Goal: Contribute content

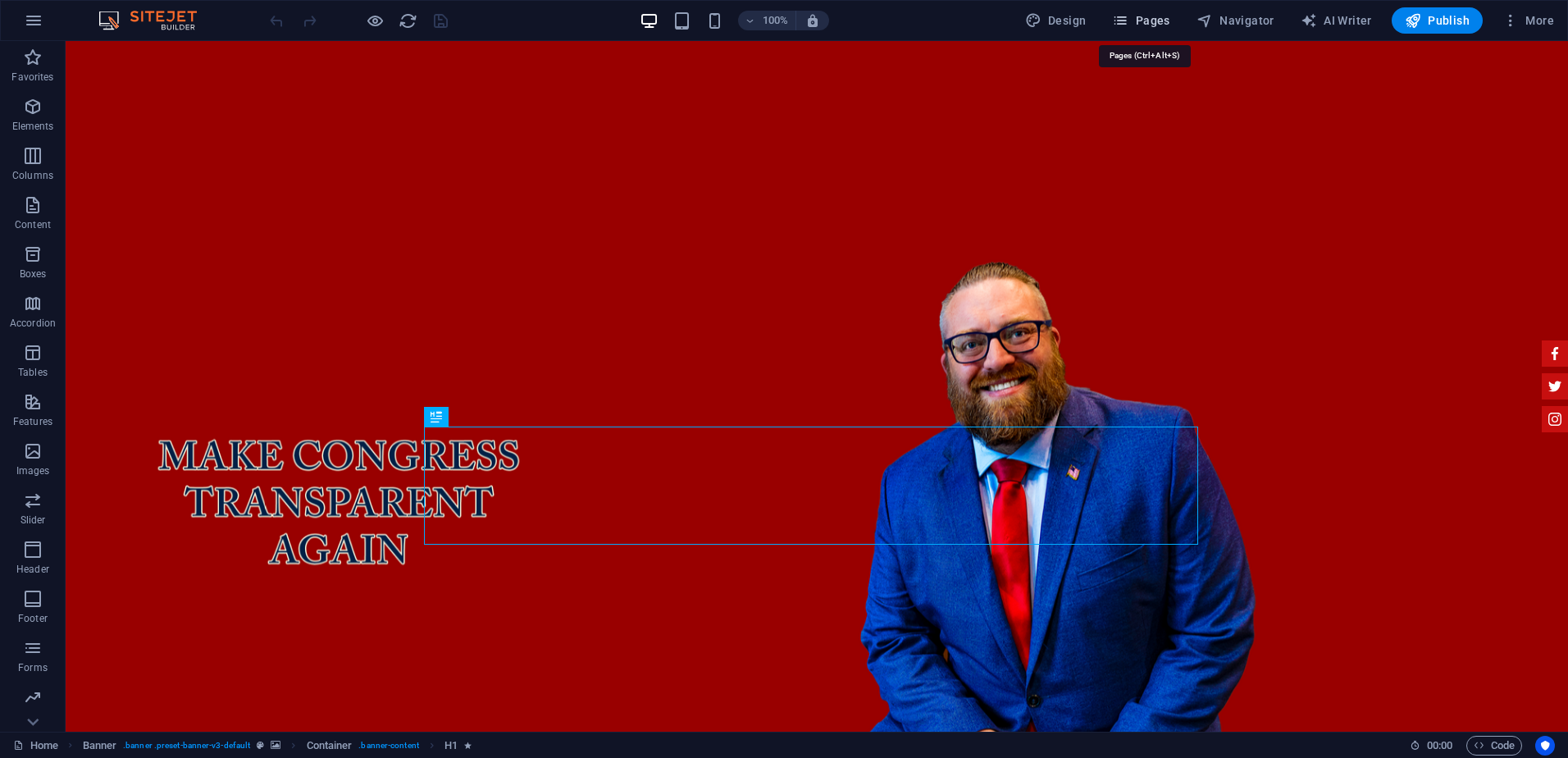
click at [1164, 19] on span "Pages" at bounding box center [1141, 21] width 58 height 16
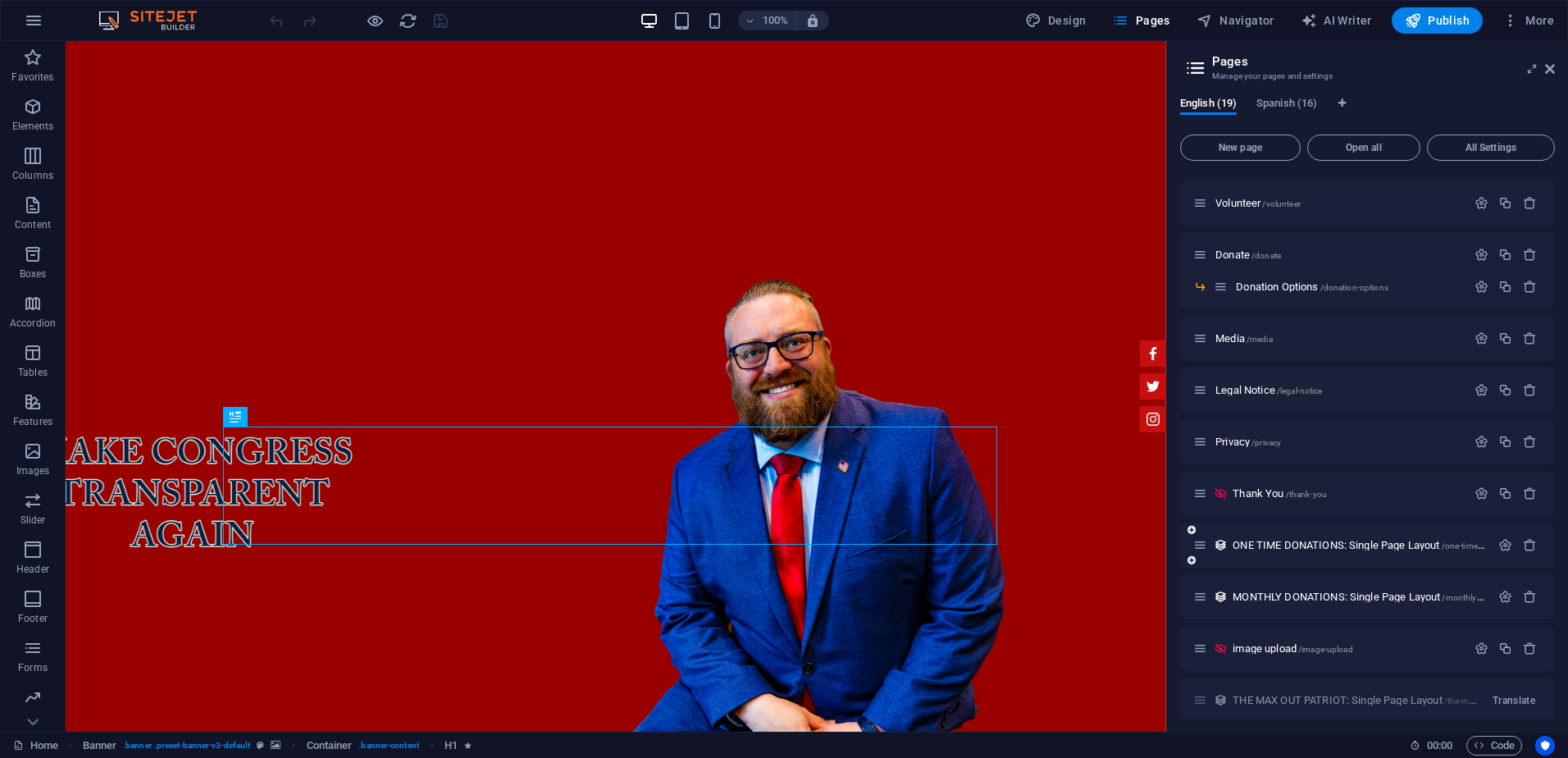
scroll to position [351, 0]
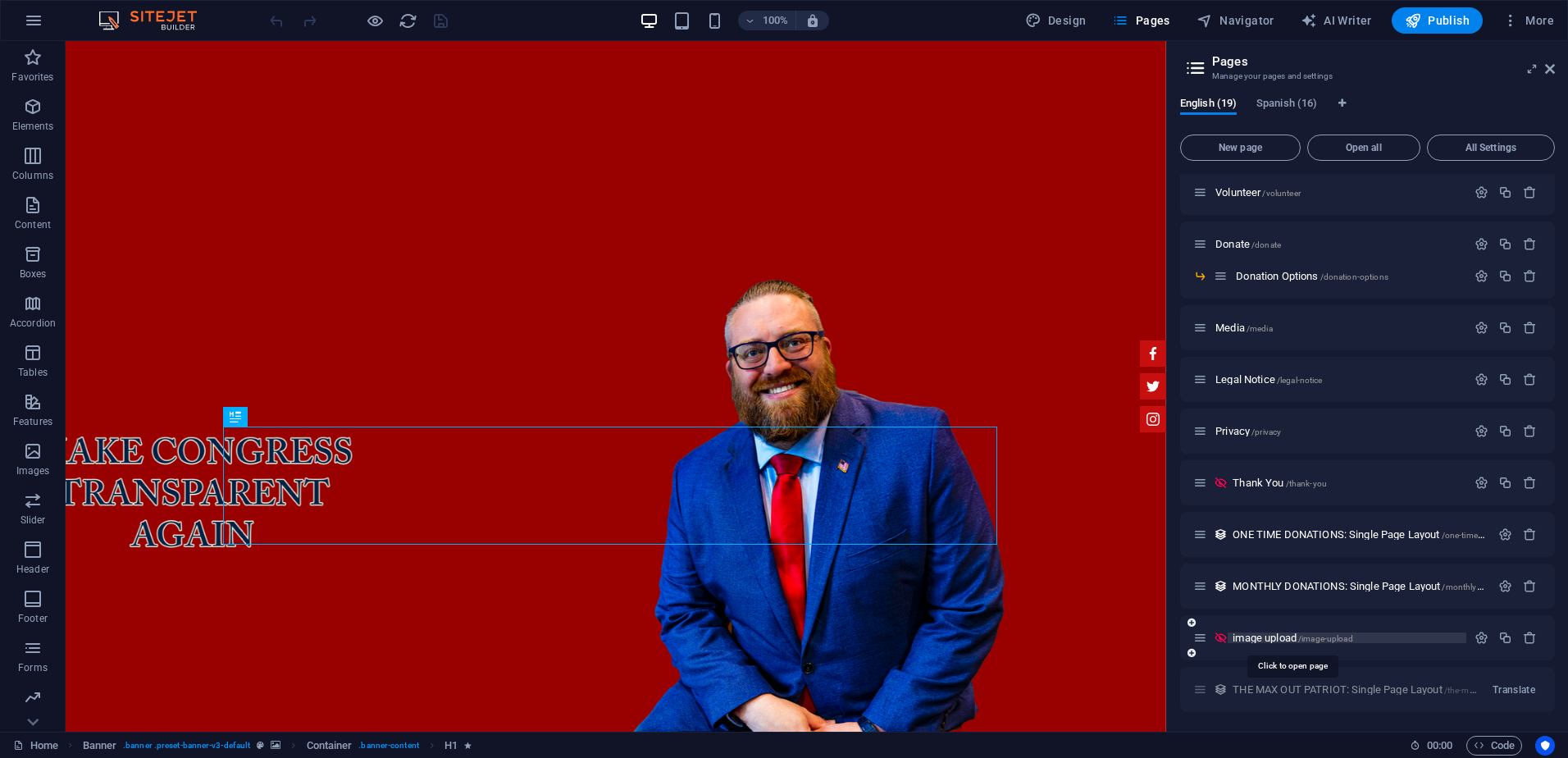
click at [1256, 636] on span "image upload /image-upload" at bounding box center [1293, 638] width 120 height 12
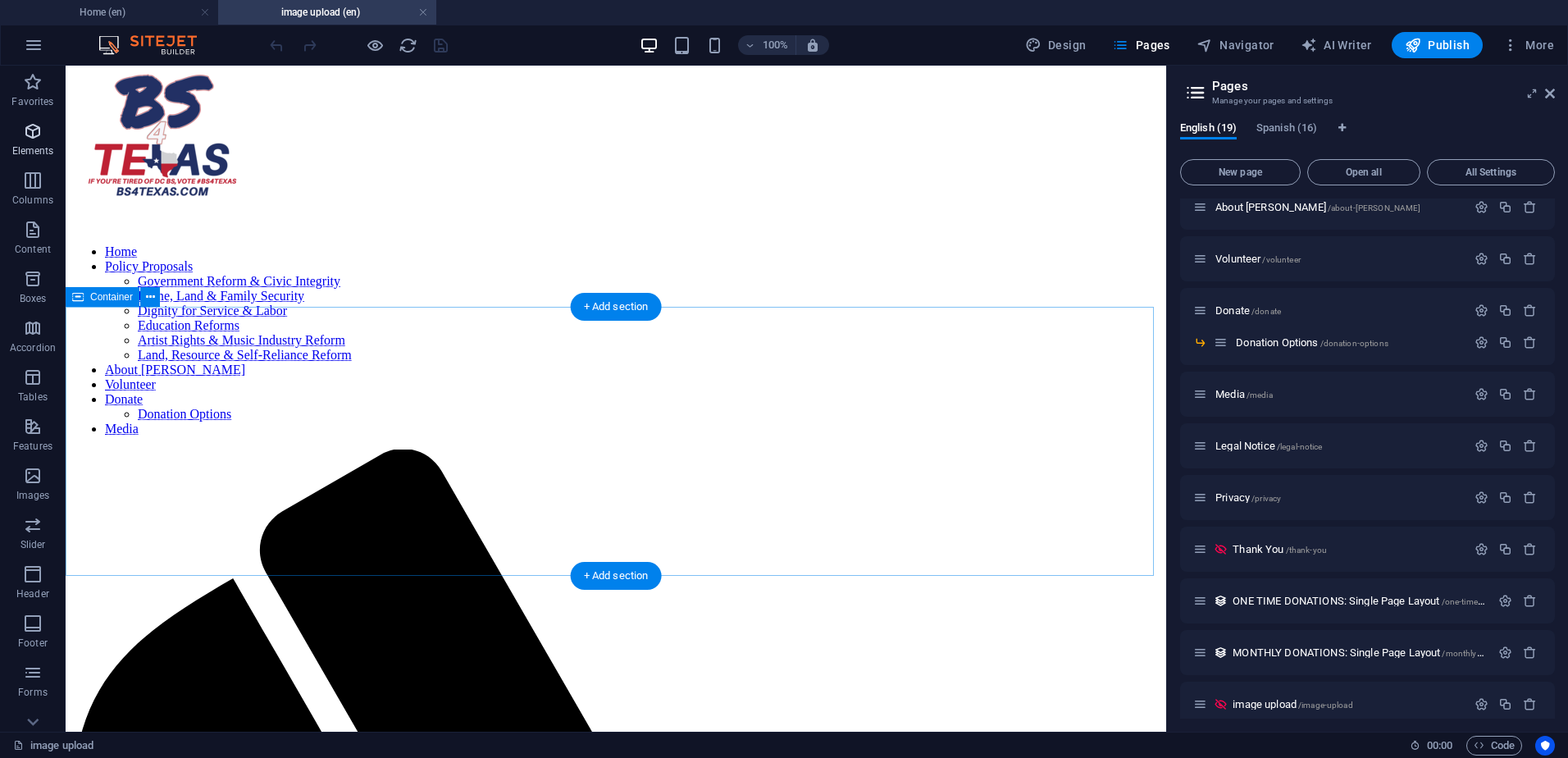
scroll to position [55, 0]
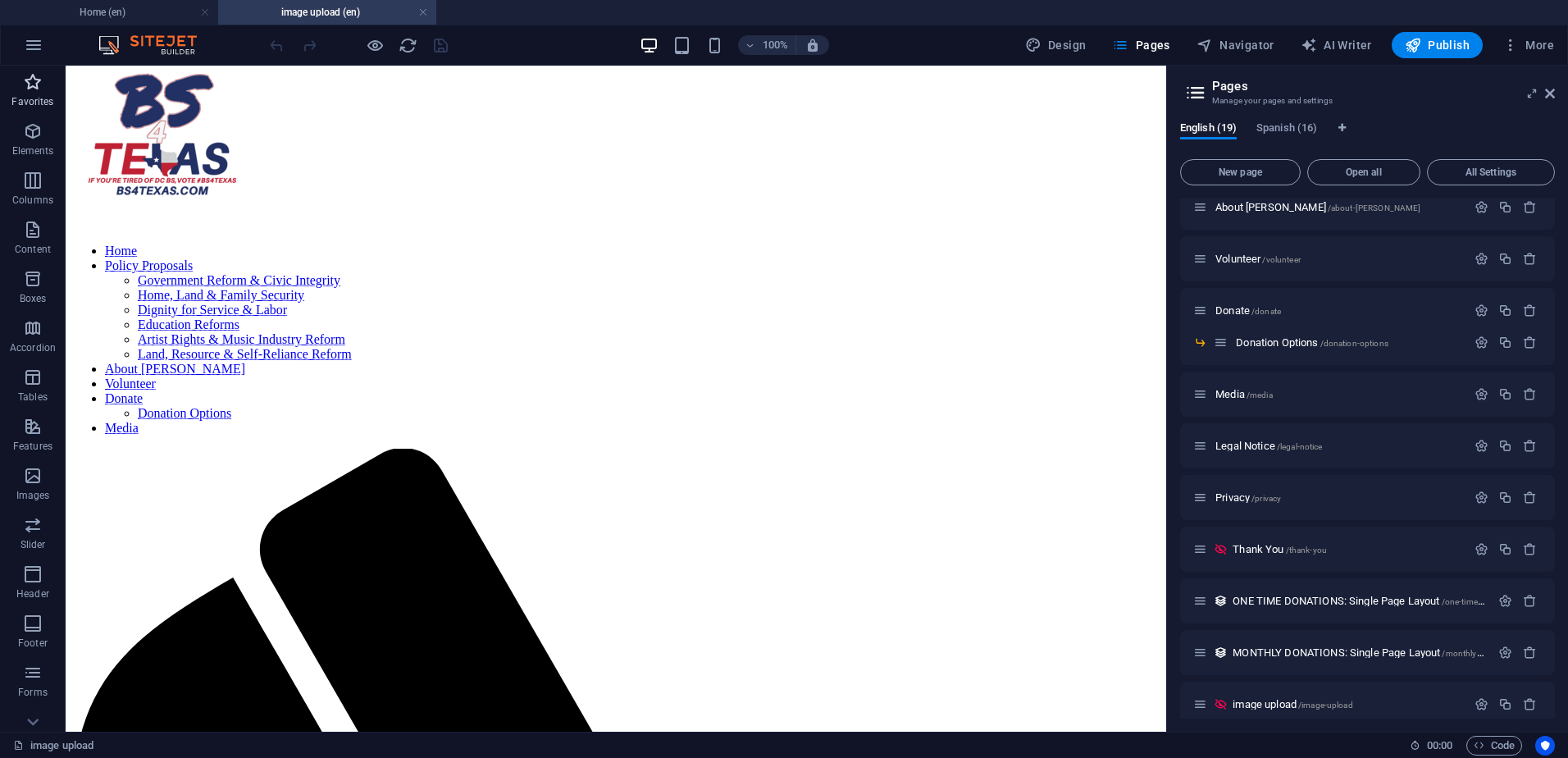
click at [47, 86] on span "Favorites" at bounding box center [33, 92] width 66 height 39
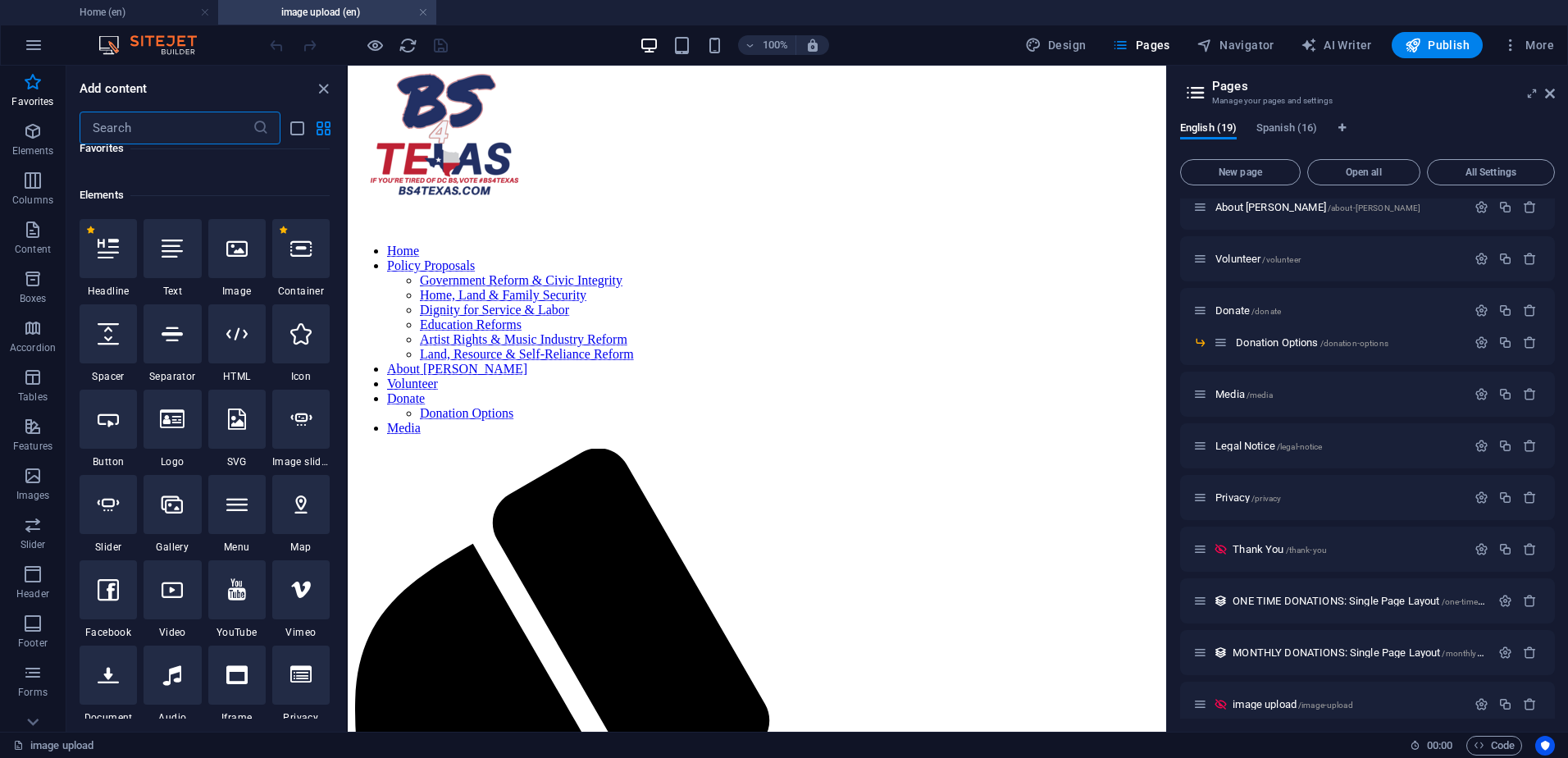
scroll to position [164, 0]
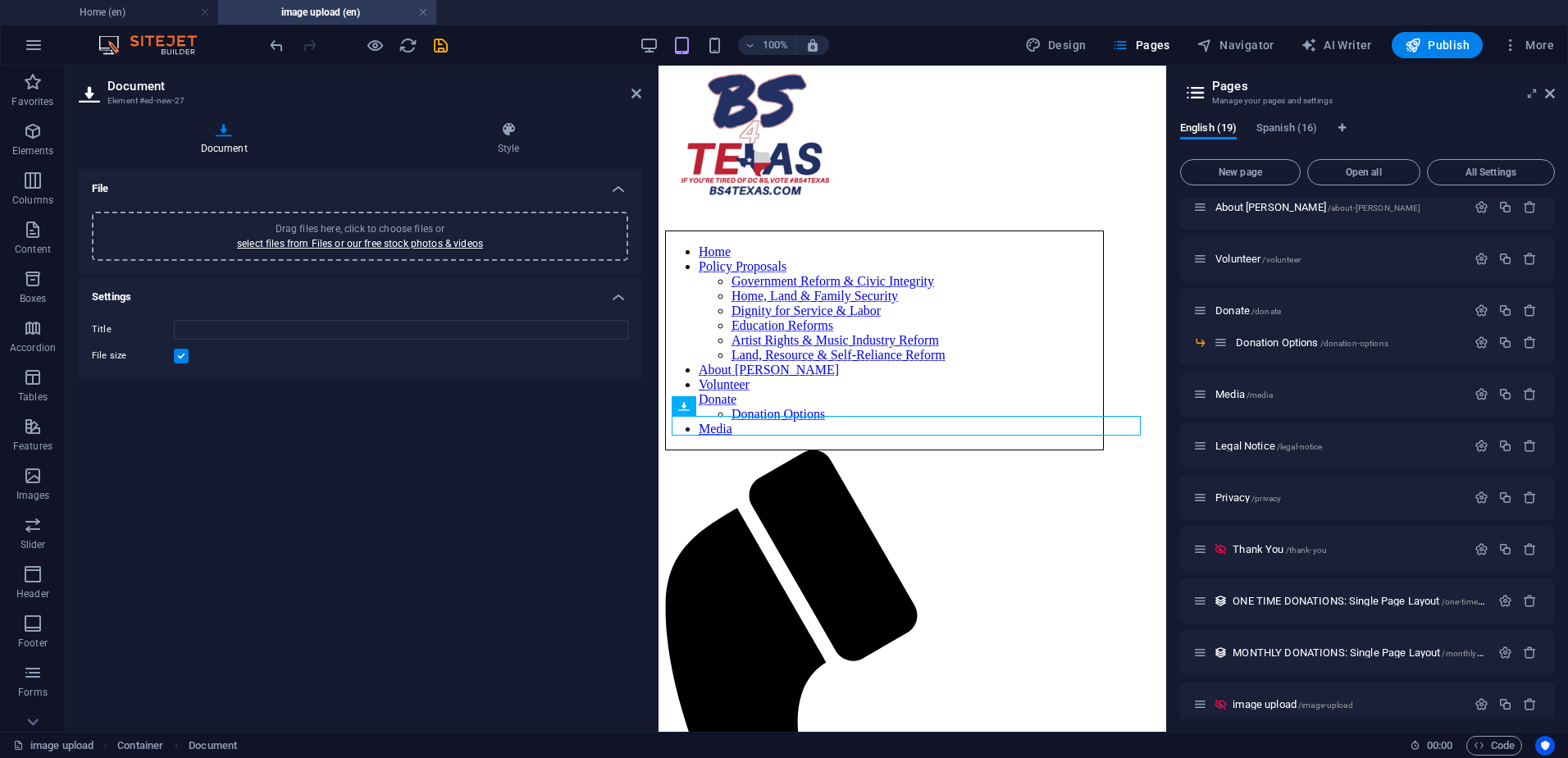
click at [344, 224] on span "Drag files here, click to choose files or select files from Files or our free s…" at bounding box center [359, 237] width 246 height 26
type input "BOTTOMEMAIL-eGXNO1lelyVjfY8L184kgg.png"
